Goal: Task Accomplishment & Management: Manage account settings

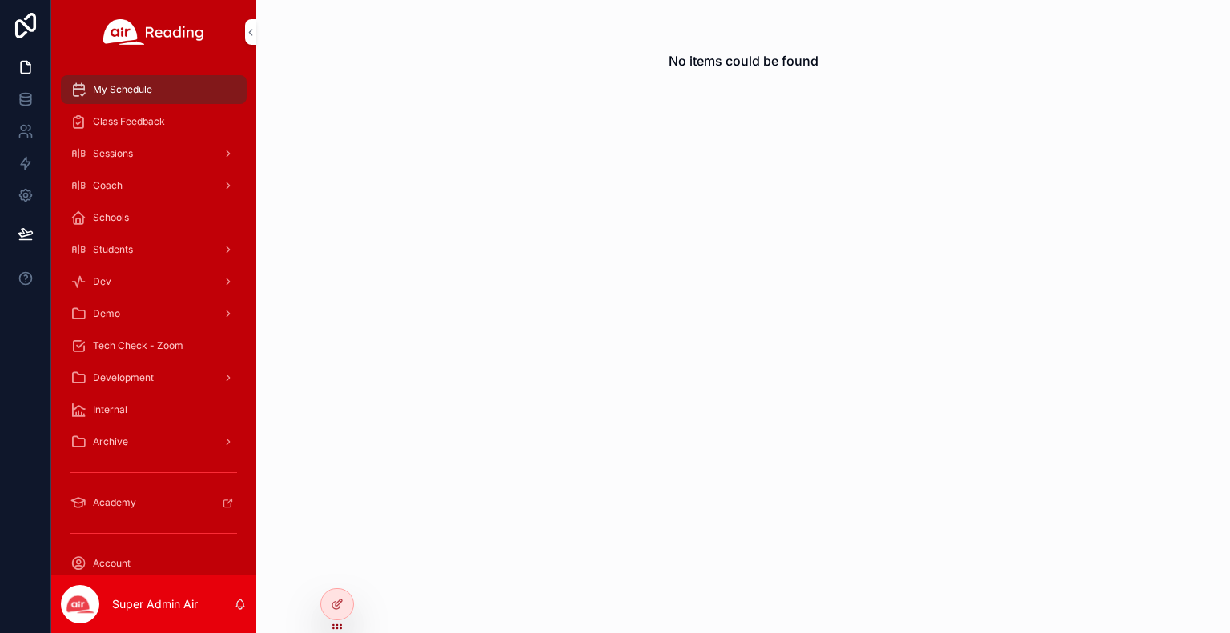
click at [0, 0] on div at bounding box center [0, 0] width 0 height 0
click at [0, 0] on icon at bounding box center [0, 0] width 0 height 0
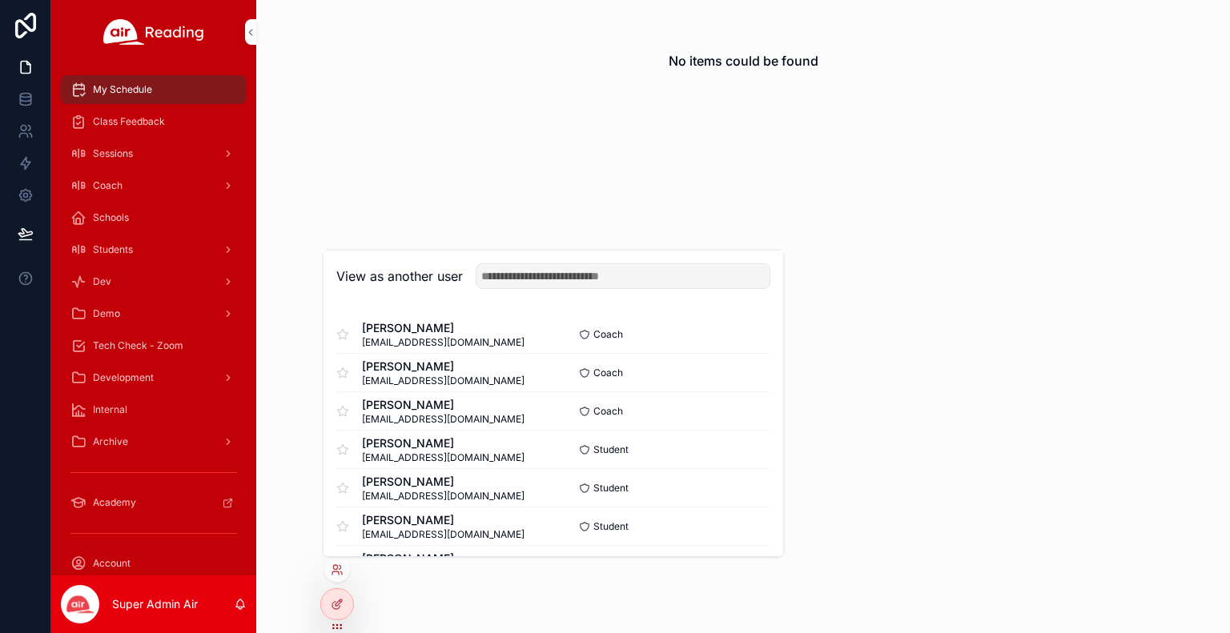
click at [526, 273] on input "text" at bounding box center [623, 276] width 295 height 26
type input "*"
type input "*******"
click at [0, 0] on button "Select" at bounding box center [0, 0] width 0 height 0
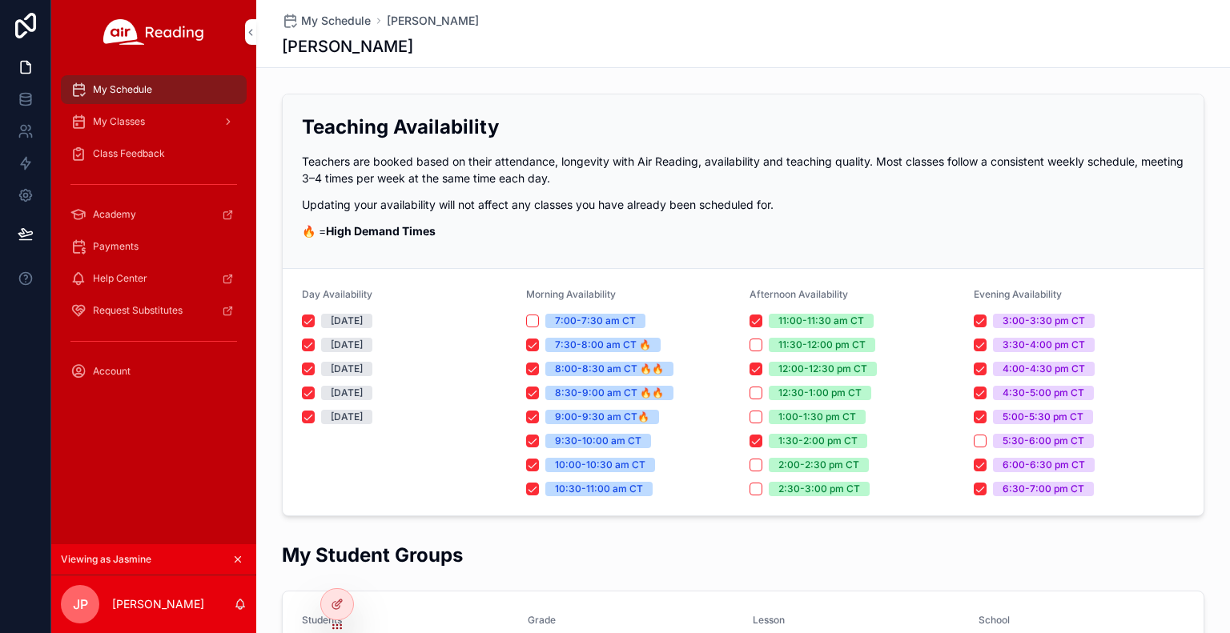
click at [157, 254] on div "Payments" at bounding box center [153, 247] width 167 height 26
